Goal: Information Seeking & Learning: Learn about a topic

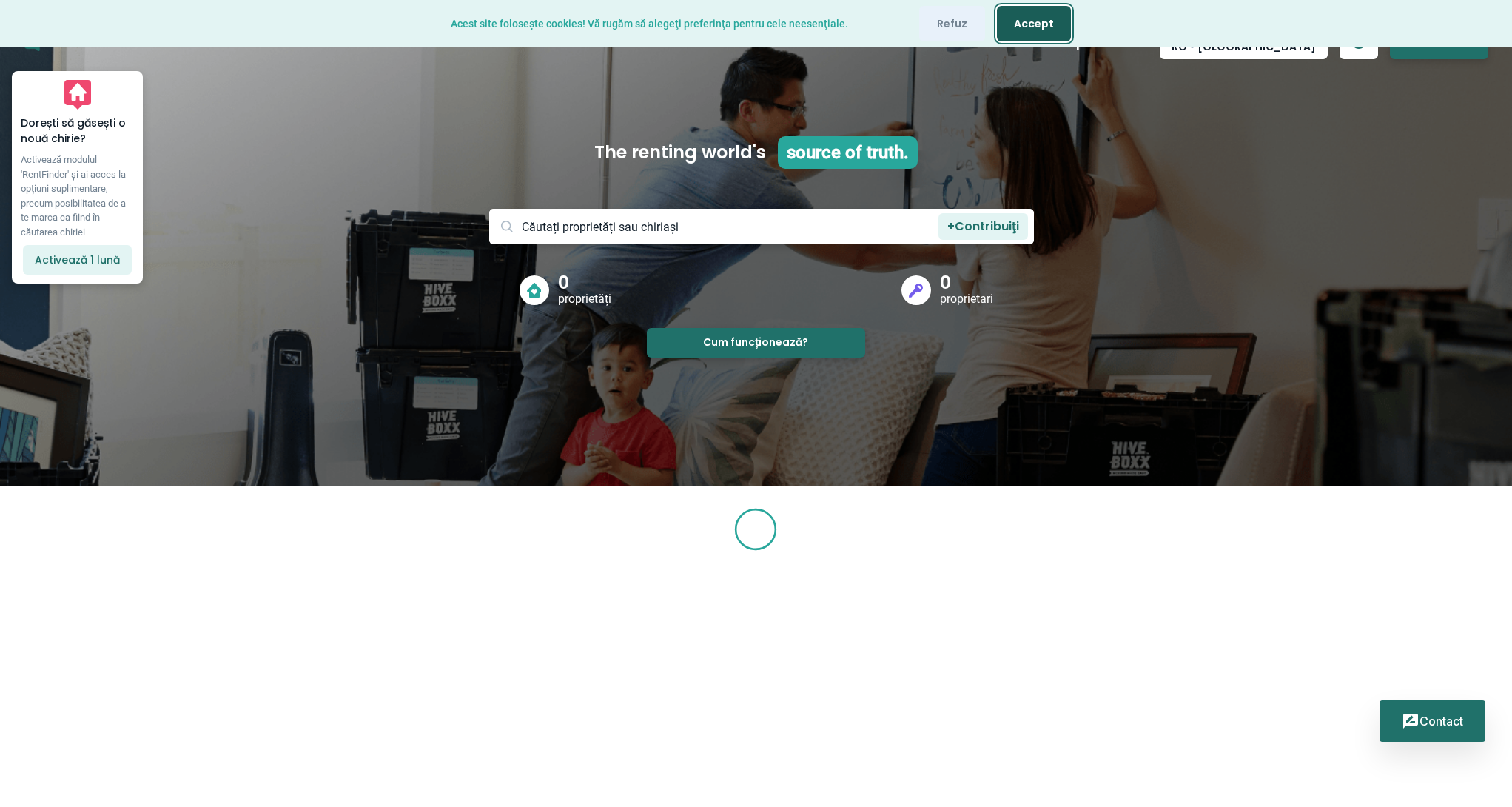
click at [1054, 12] on button "Accept" at bounding box center [1033, 24] width 74 height 36
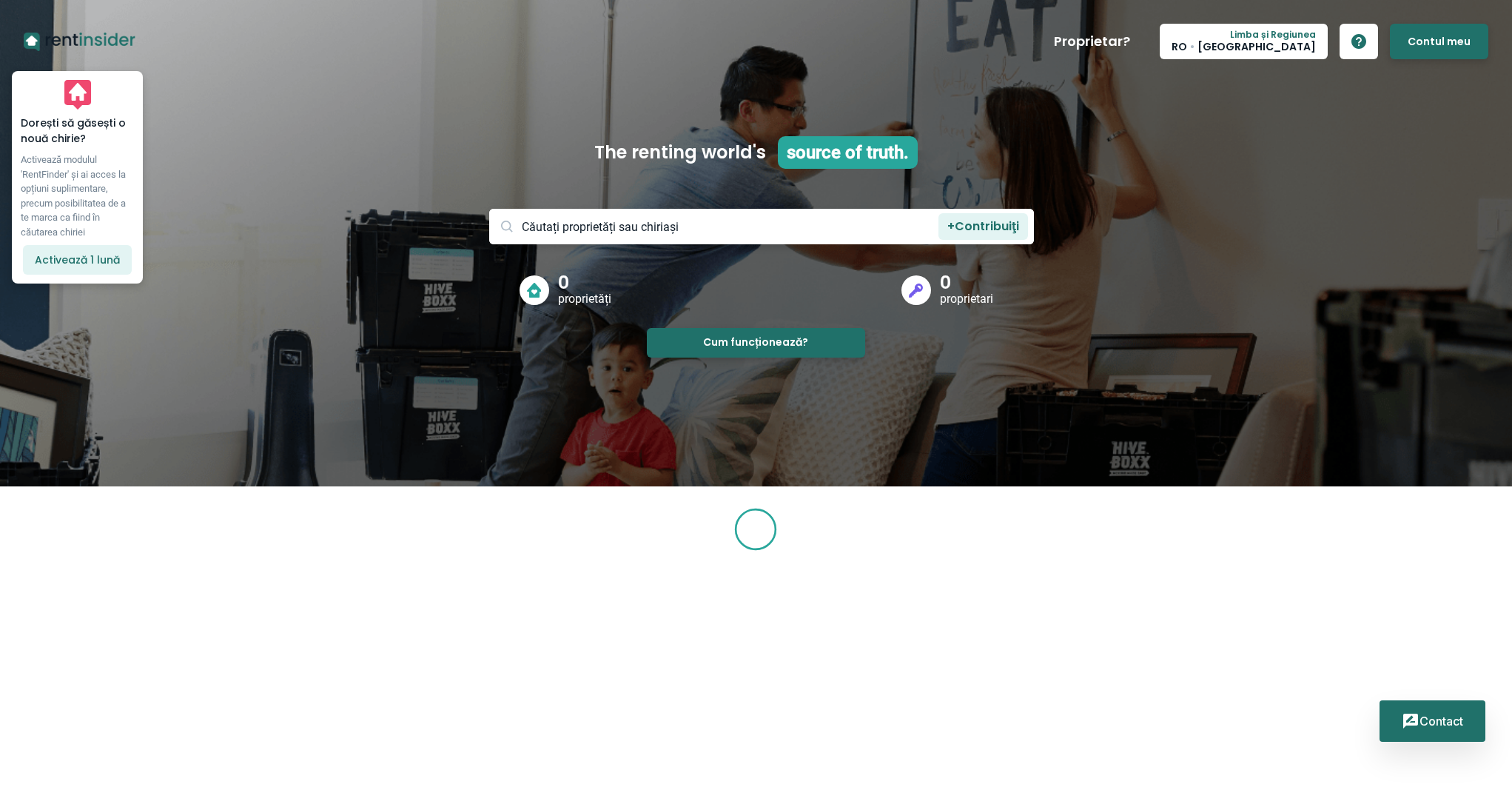
click at [792, 231] on input at bounding box center [761, 227] width 545 height 36
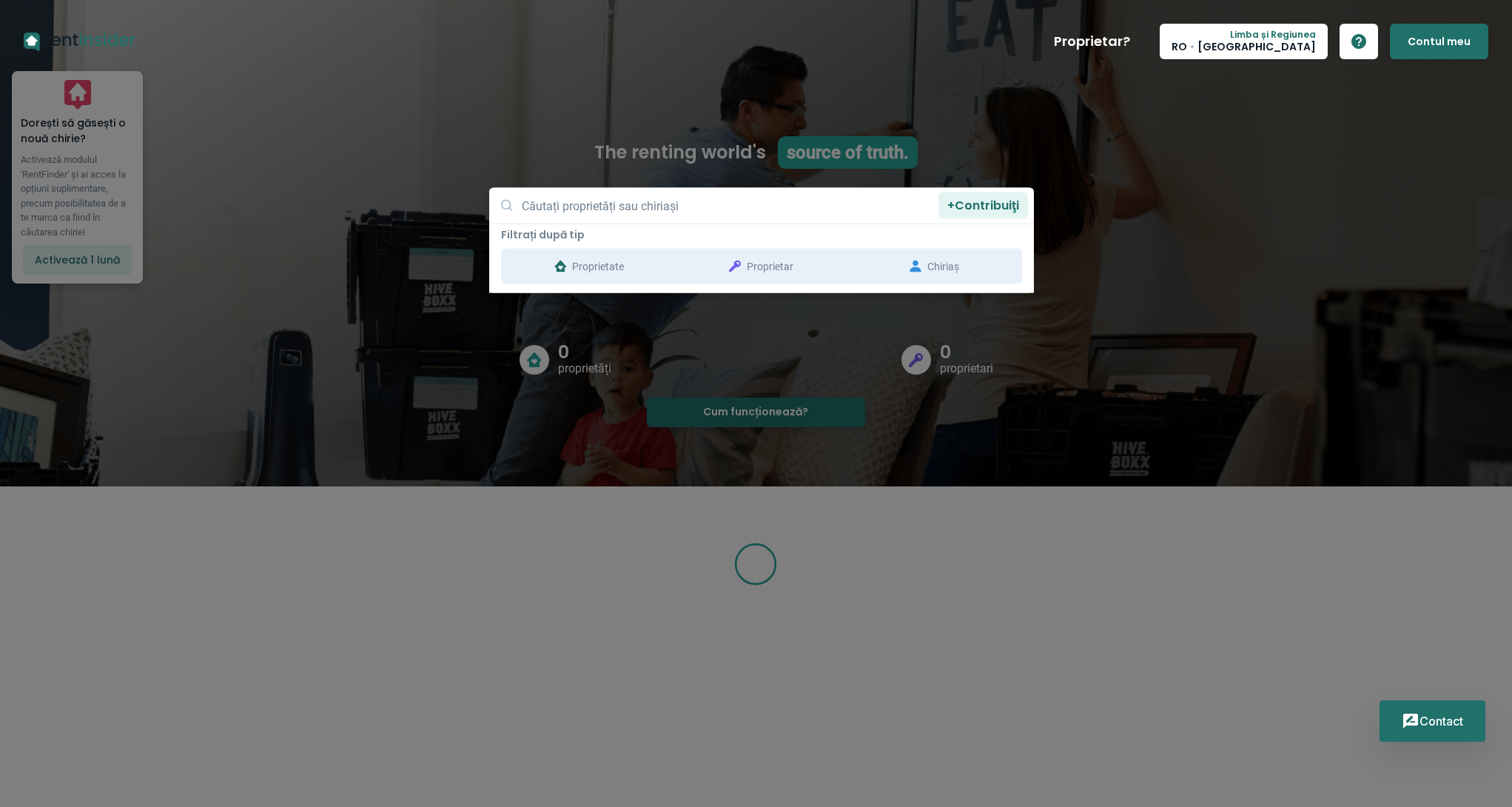
click at [655, 205] on input at bounding box center [761, 206] width 545 height 36
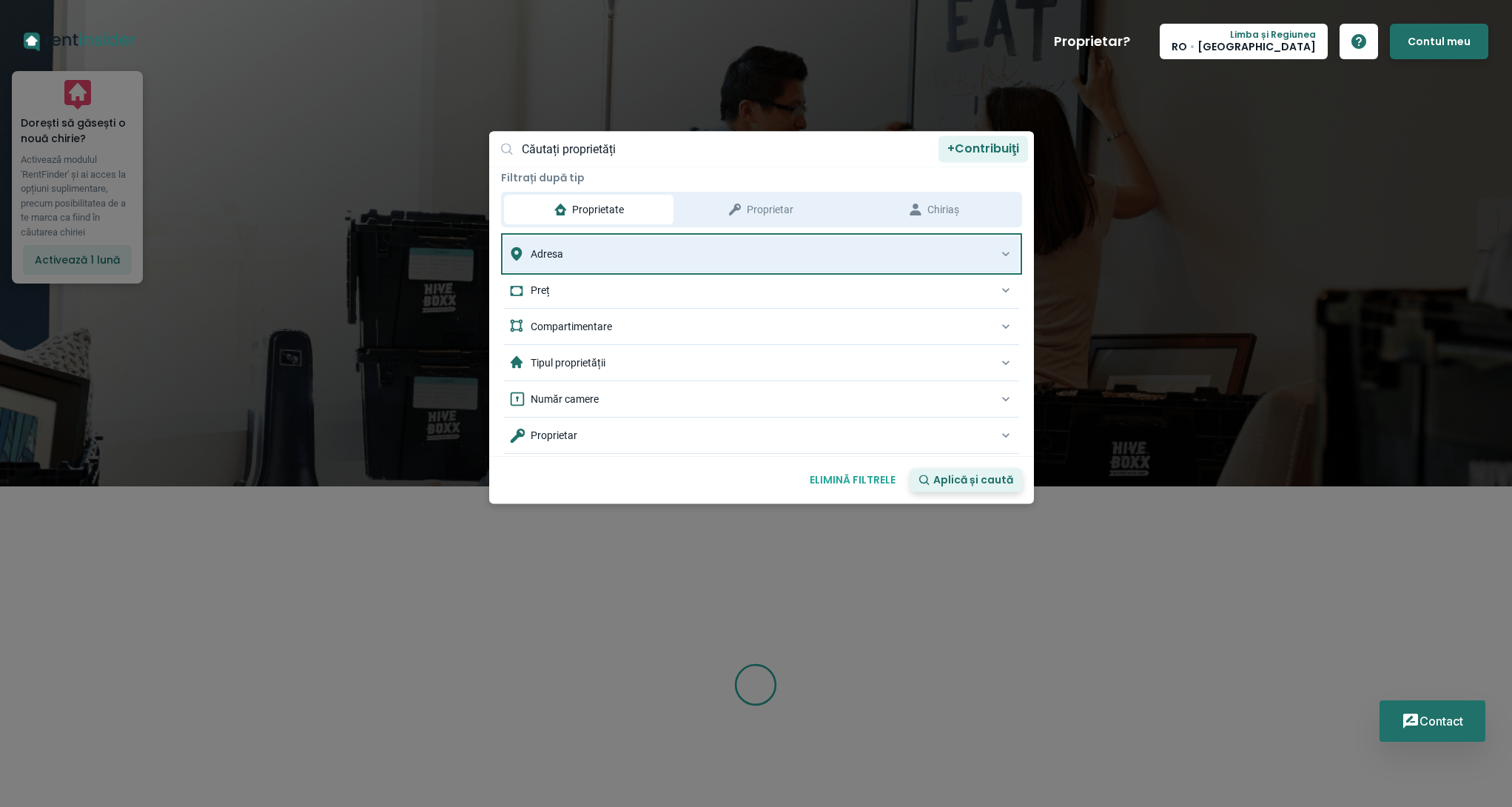
click at [656, 246] on div "Adresa" at bounding box center [754, 254] width 488 height 21
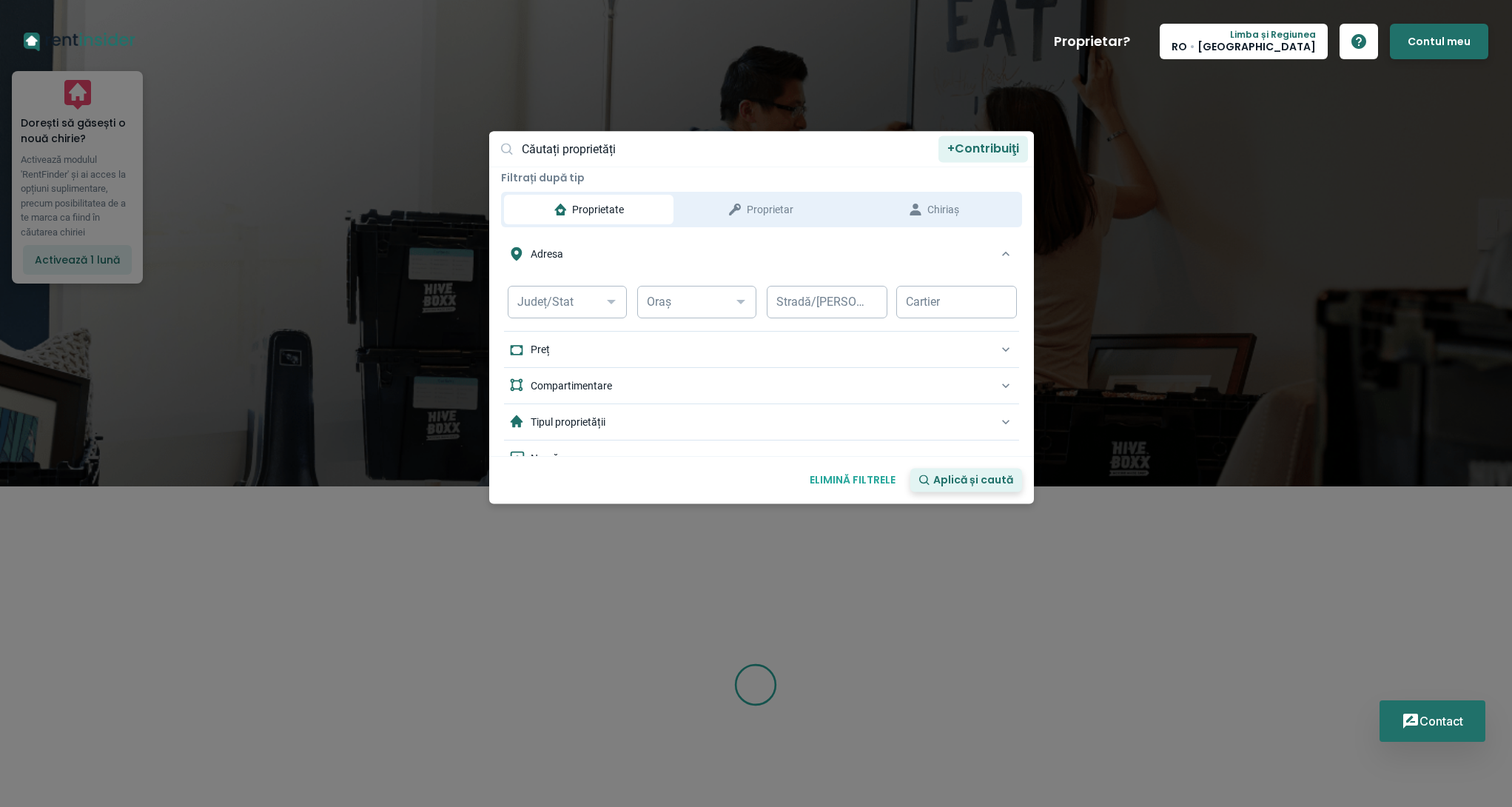
click at [598, 294] on div at bounding box center [611, 302] width 26 height 34
click at [595, 296] on input "text" at bounding box center [567, 302] width 119 height 33
type input "[GEOGRAPHIC_DATA]"
click at [673, 340] on div "Oraș" at bounding box center [696, 319] width 121 height 69
click at [598, 309] on div at bounding box center [611, 302] width 26 height 34
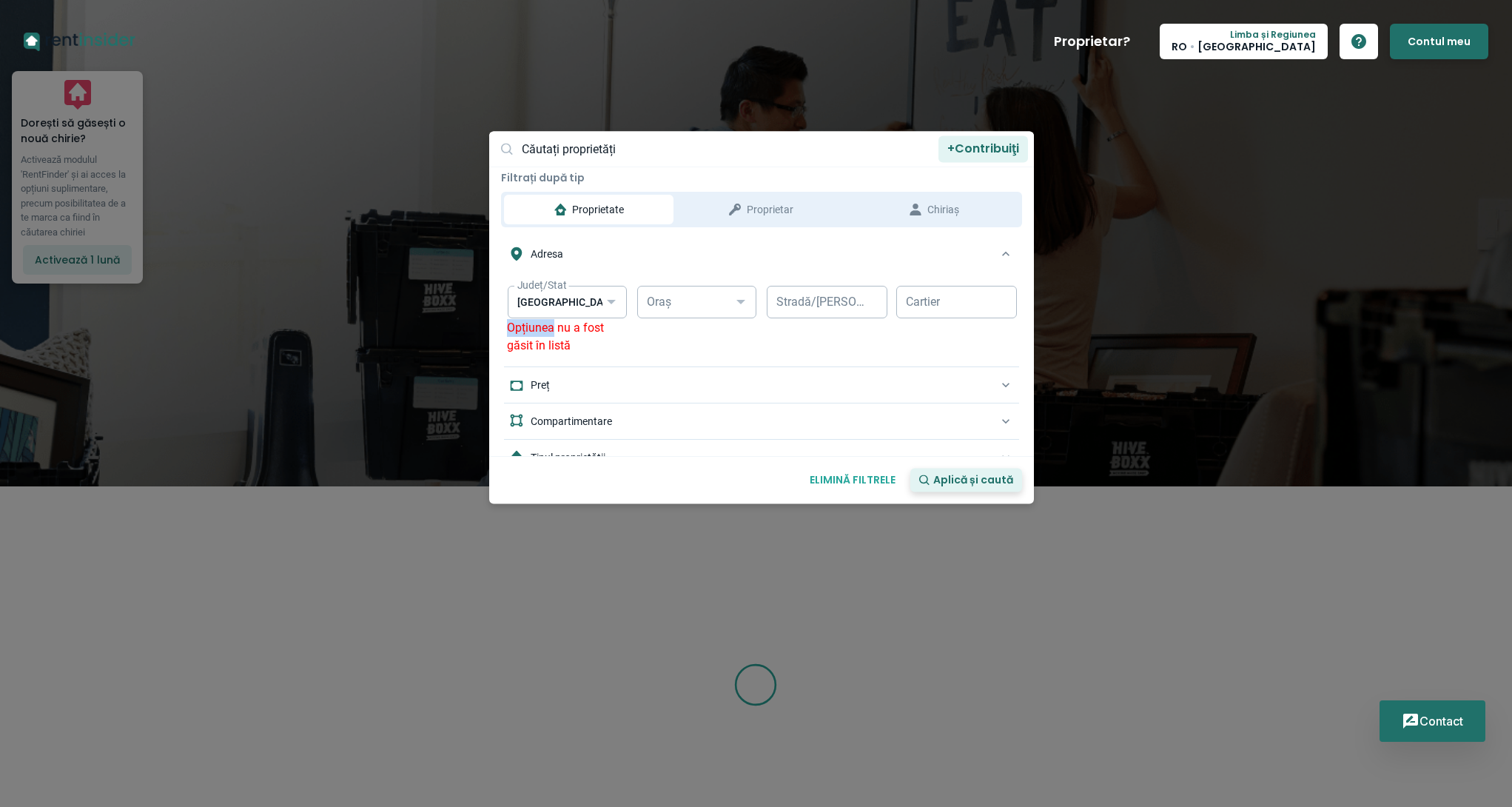
click at [598, 309] on div at bounding box center [611, 302] width 26 height 34
click at [593, 308] on input "[GEOGRAPHIC_DATA]" at bounding box center [567, 302] width 119 height 33
click at [318, 439] on div at bounding box center [756, 661] width 1512 height 1323
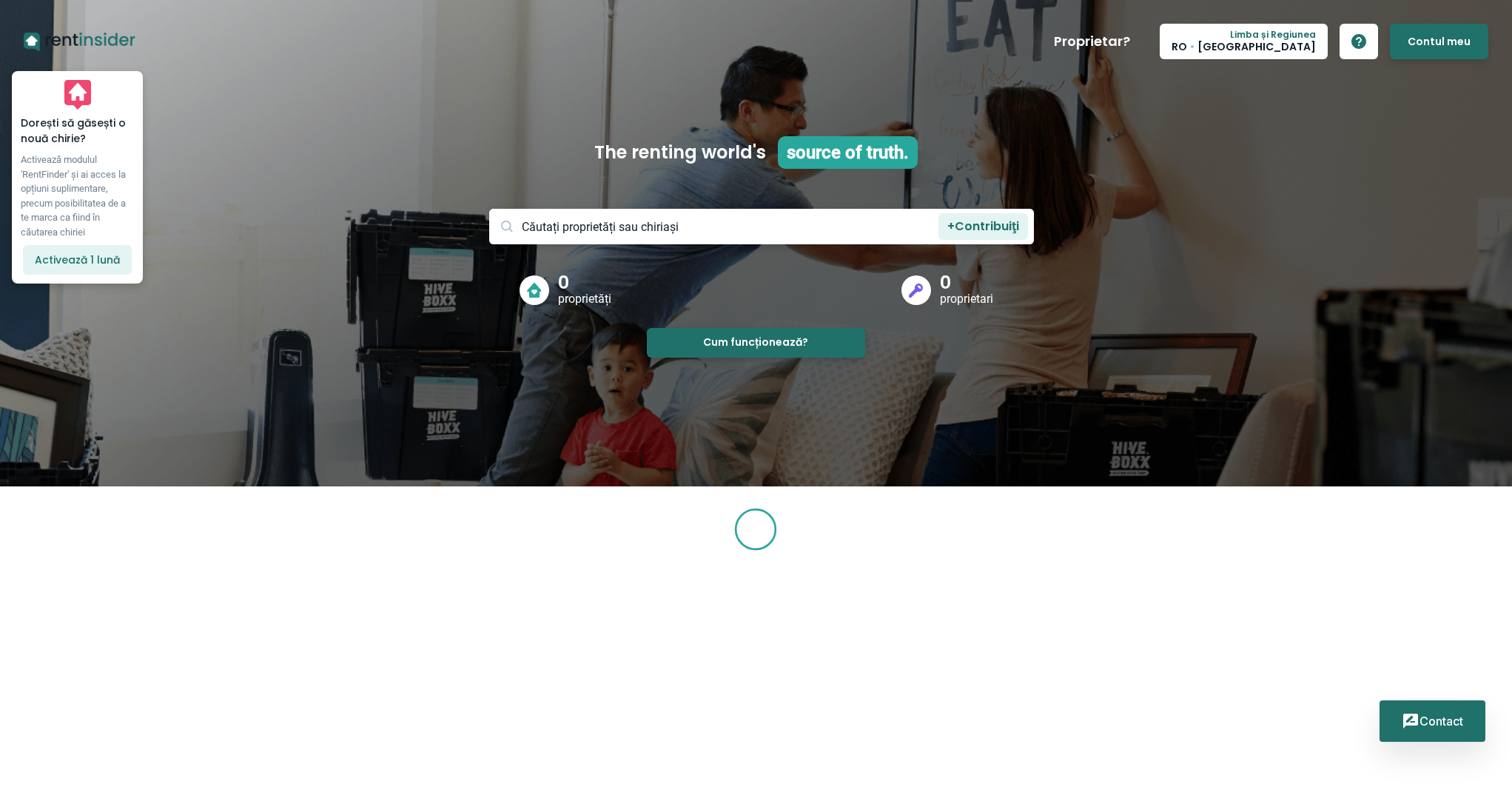
click at [478, 310] on main "The renting world's source of truth. + Contribuiţi Vreau să adaug Chiriaș Propr…" at bounding box center [756, 259] width 568 height 245
